Goal: Check status

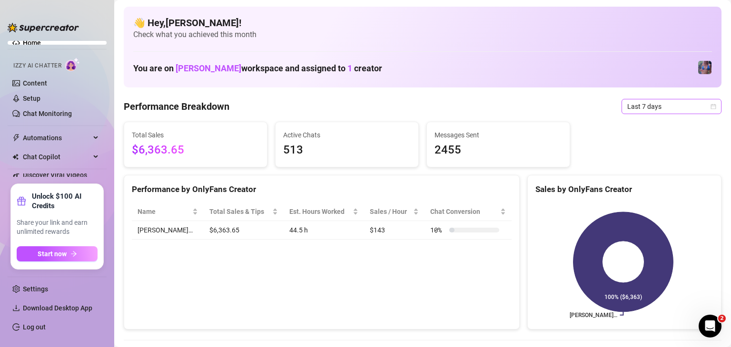
click at [672, 113] on span "Last 7 days" at bounding box center [671, 106] width 88 height 14
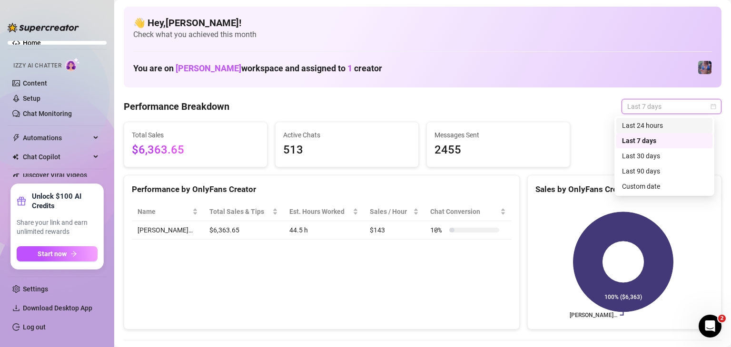
click at [672, 124] on div "Last 24 hours" at bounding box center [664, 125] width 85 height 10
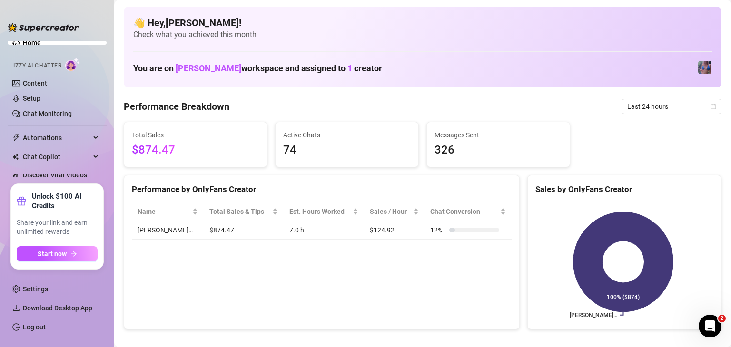
click at [664, 110] on span "Last 24 hours" at bounding box center [671, 106] width 88 height 14
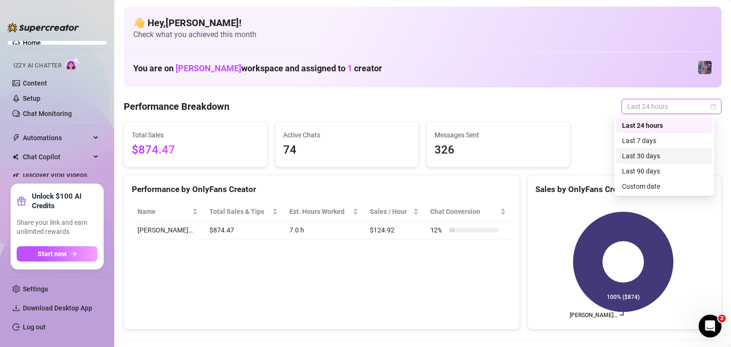
click at [658, 158] on div "Last 30 days" at bounding box center [664, 156] width 85 height 10
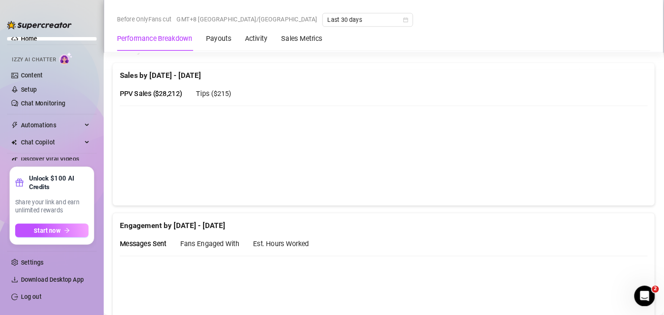
scroll to position [453, 0]
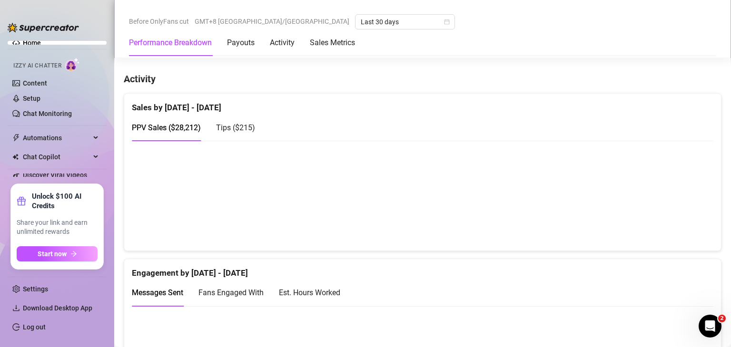
click at [691, 211] on canvas at bounding box center [419, 195] width 574 height 95
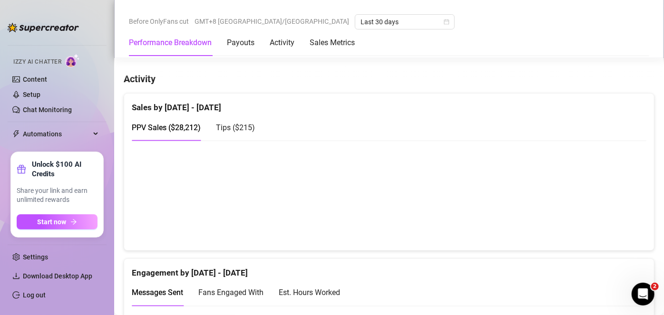
click at [547, 55] on div "Performance Breakdown Payouts Activity Sales Metrics" at bounding box center [389, 42] width 520 height 27
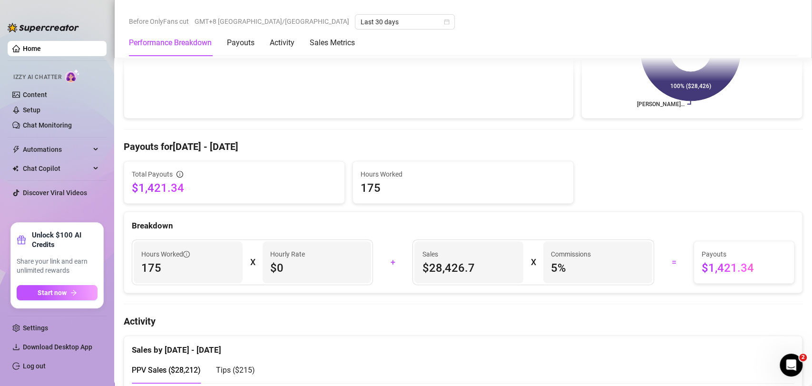
scroll to position [0, 0]
